Goal: Task Accomplishment & Management: Complete application form

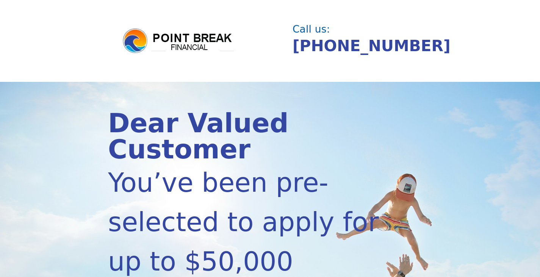
scroll to position [242, 0]
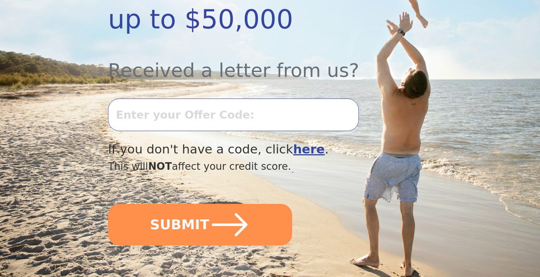
click at [293, 142] on b "here" at bounding box center [309, 149] width 32 height 14
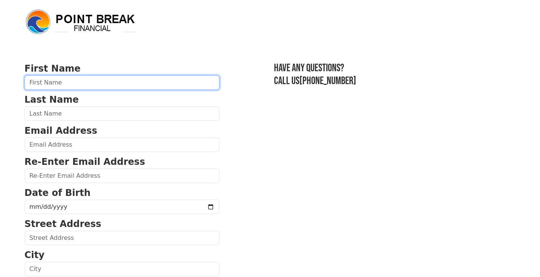
click at [111, 83] on input "text" at bounding box center [122, 82] width 195 height 14
type input "[PERSON_NAME]"
type input "[EMAIL_ADDRESS][DOMAIN_NAME]"
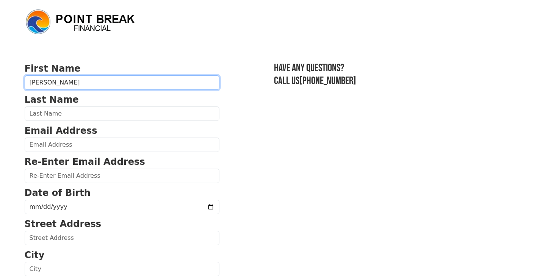
type input "[STREET_ADDRESS]"
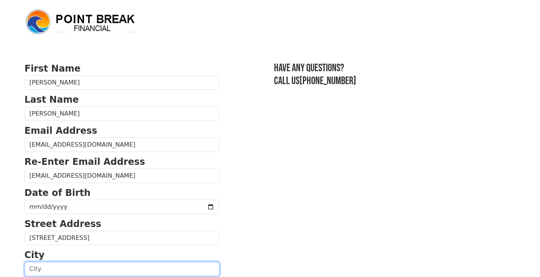
type input "NOVATO"
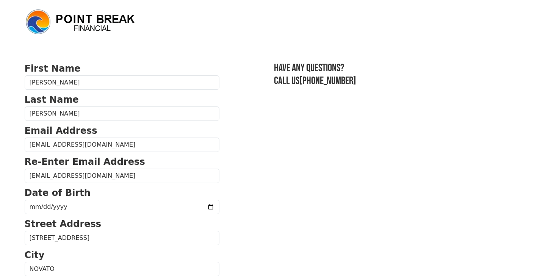
select select "CA"
type input "94949-8212"
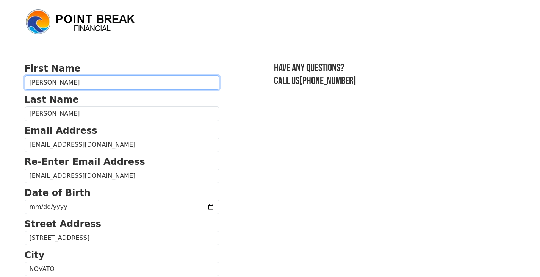
type input "[PHONE_NUMBER]"
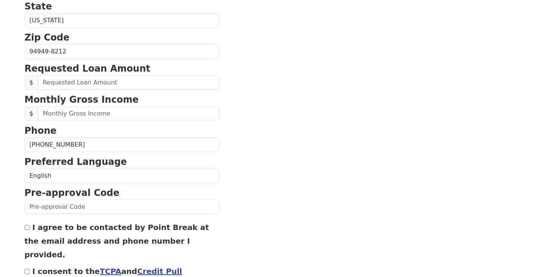
scroll to position [286, 0]
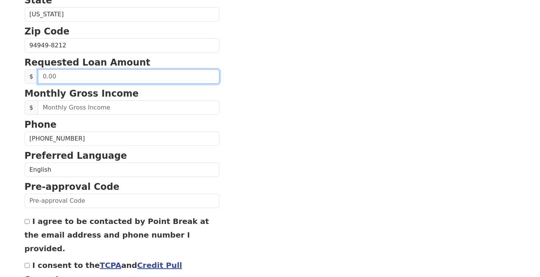
click at [120, 77] on input "text" at bounding box center [129, 76] width 182 height 14
type input "100,000.00"
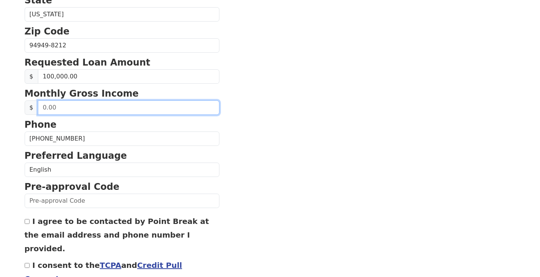
click at [108, 105] on input "text" at bounding box center [129, 107] width 182 height 14
type input "12,000.00"
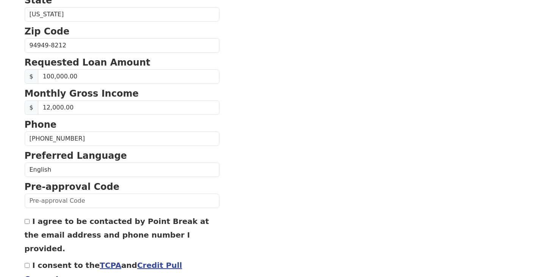
click at [27, 263] on input "I consent to the TCPA and Credit Pull Consent" at bounding box center [27, 265] width 5 height 5
checkbox input "true"
click at [27, 223] on input "I agree to be contacted by Point Break at the email address and phone number I …" at bounding box center [27, 221] width 5 height 5
checkbox input "true"
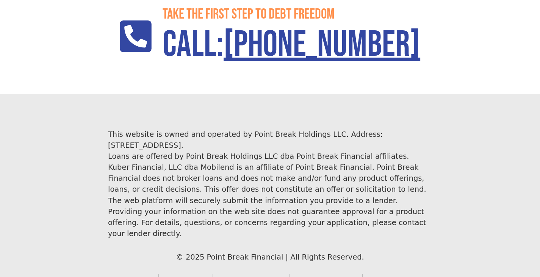
scroll to position [1360, 0]
